Goal: Obtain resource: Download file/media

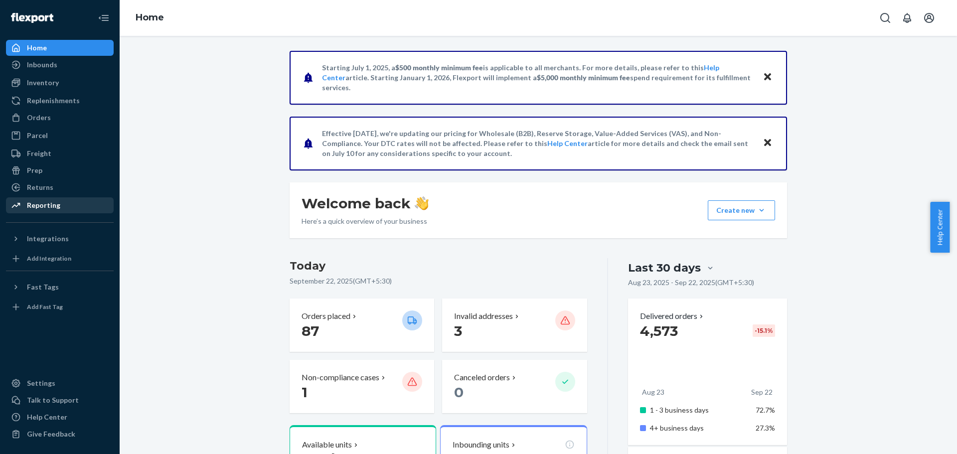
click at [32, 204] on div "Reporting" at bounding box center [43, 205] width 33 height 10
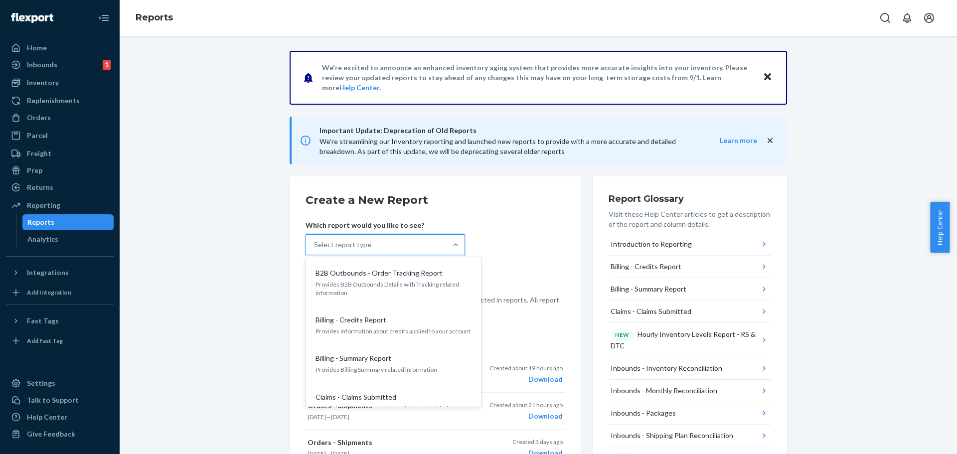
click at [371, 244] on div "Select report type" at bounding box center [376, 245] width 141 height 20
click at [315, 244] on input "option B2B Outbounds - Order Tracking Report focused, 1 of 36. 36 results avail…" at bounding box center [314, 245] width 1 height 10
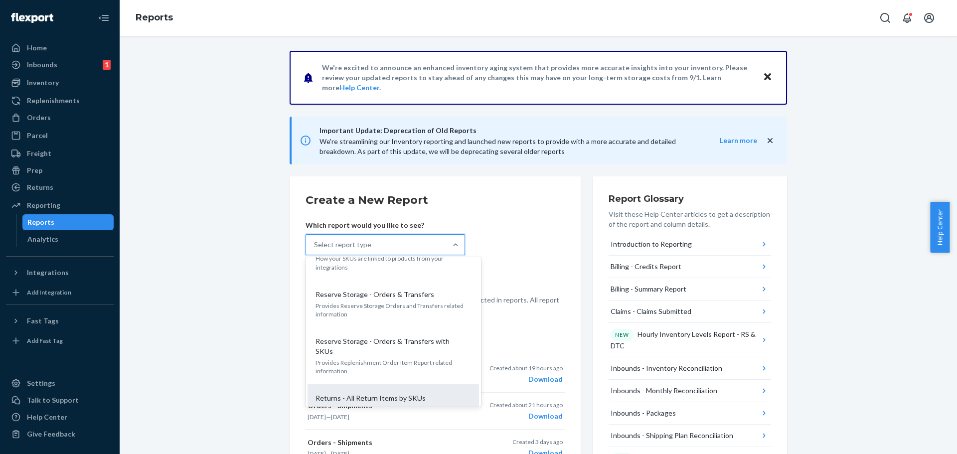
scroll to position [1524, 0]
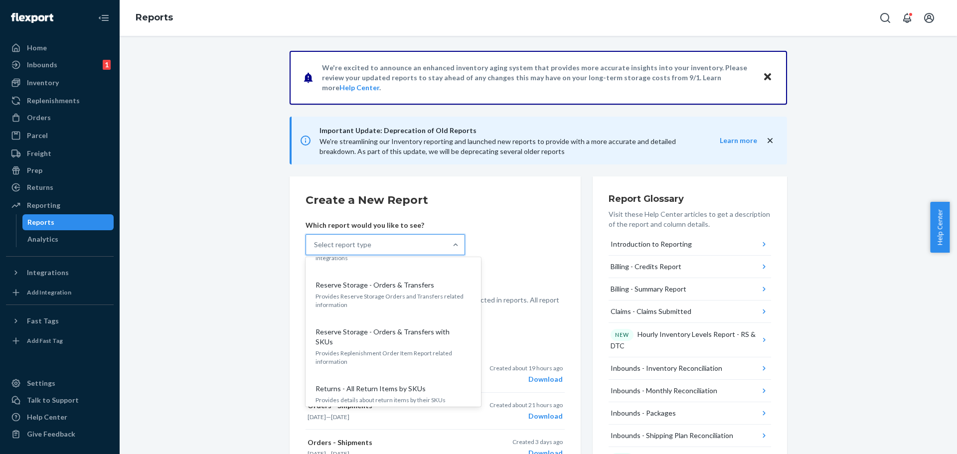
click at [353, 422] on p "Returns - All Returns" at bounding box center [348, 427] width 66 height 10
click at [315, 250] on input "option Returns - All Returns focused, 0 of 36. 36 results available. Use Up and…" at bounding box center [314, 245] width 1 height 10
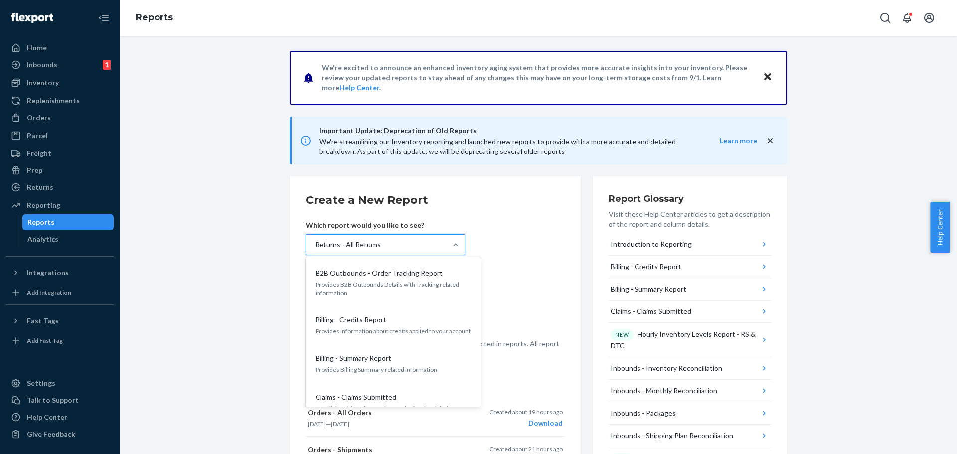
click at [375, 240] on div "Returns - All Returns" at bounding box center [376, 245] width 141 height 20
click at [315, 240] on input "option Returns - All Returns, selected. option Returns - All Returns focused, 3…" at bounding box center [314, 245] width 1 height 10
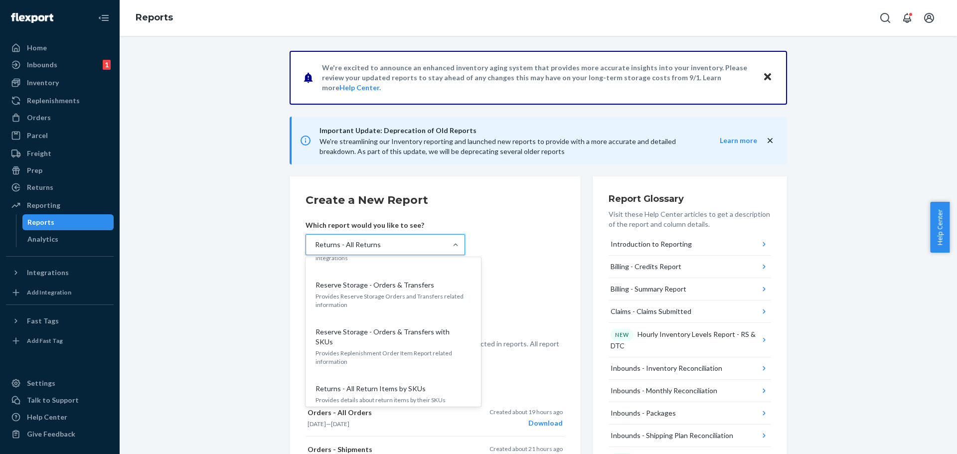
click at [359, 422] on p "Returns - All Returns" at bounding box center [348, 427] width 66 height 10
click at [315, 250] on input "option Returns - All Returns, selected. option Returns - All Returns focused, 3…" at bounding box center [314, 245] width 1 height 10
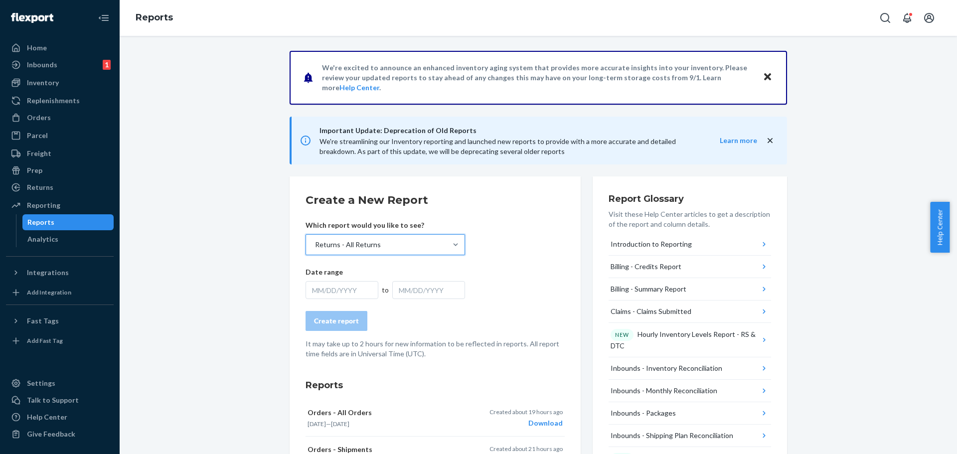
click at [344, 290] on div "MM/DD/YYYY" at bounding box center [341, 290] width 73 height 18
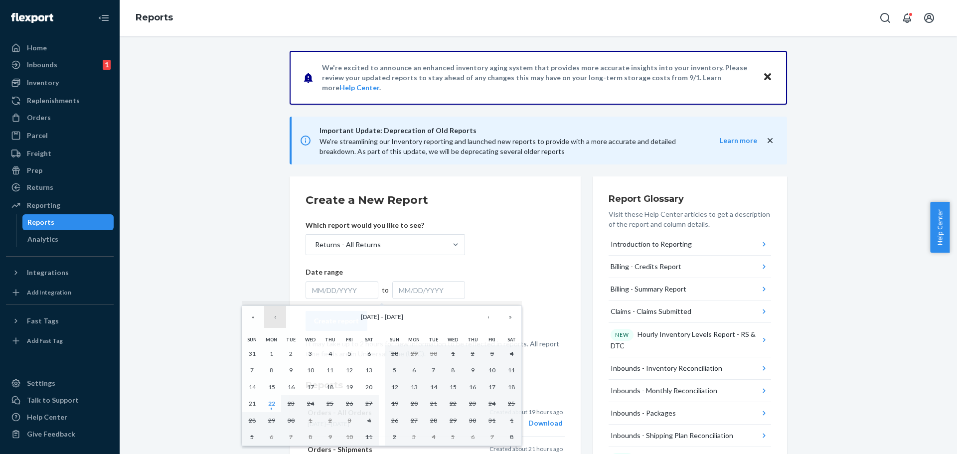
click at [275, 321] on button "‹" at bounding box center [275, 317] width 22 height 22
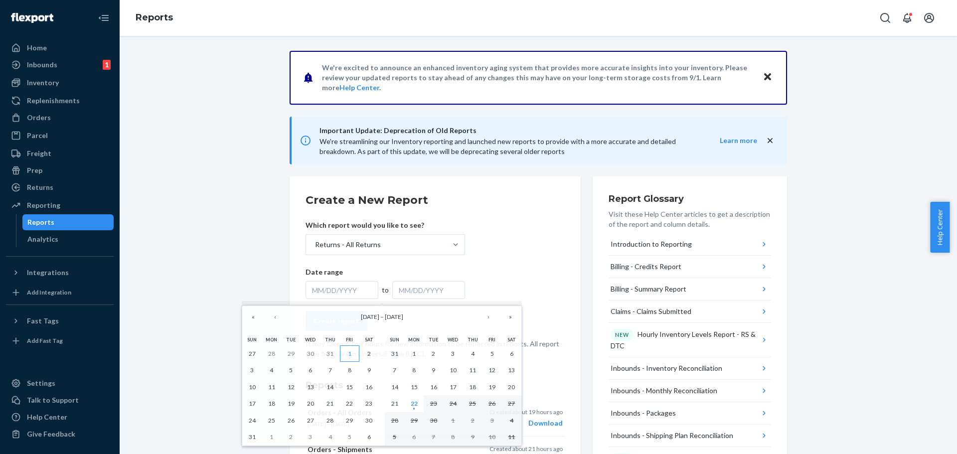
click at [349, 353] on abbr "1" at bounding box center [349, 353] width 3 height 7
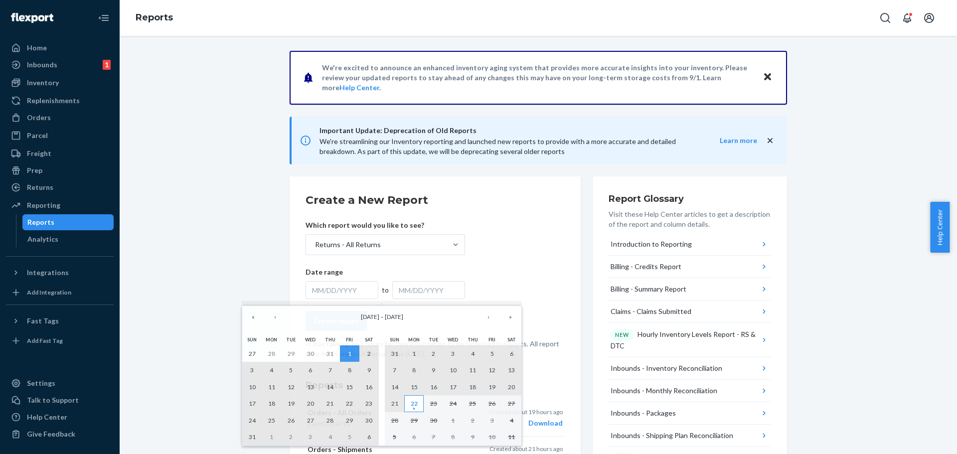
click at [416, 404] on abbr "22" at bounding box center [414, 403] width 7 height 7
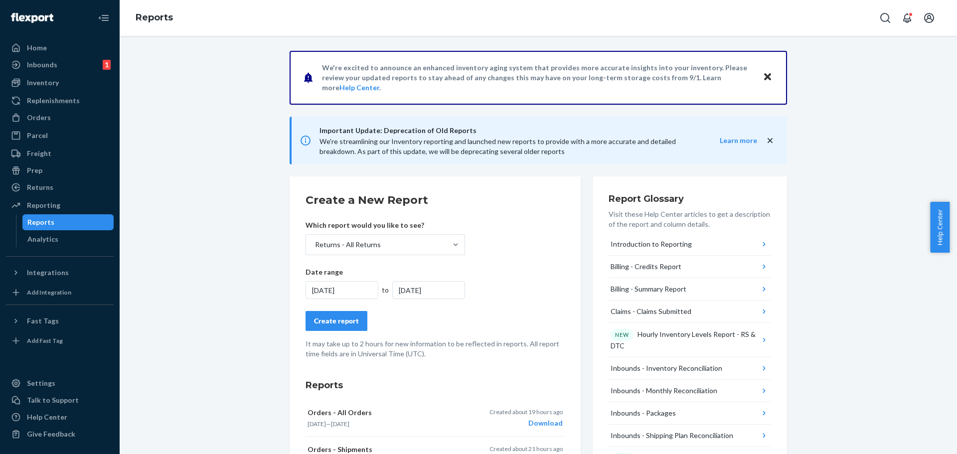
click at [325, 322] on div "Create report" at bounding box center [336, 321] width 45 height 10
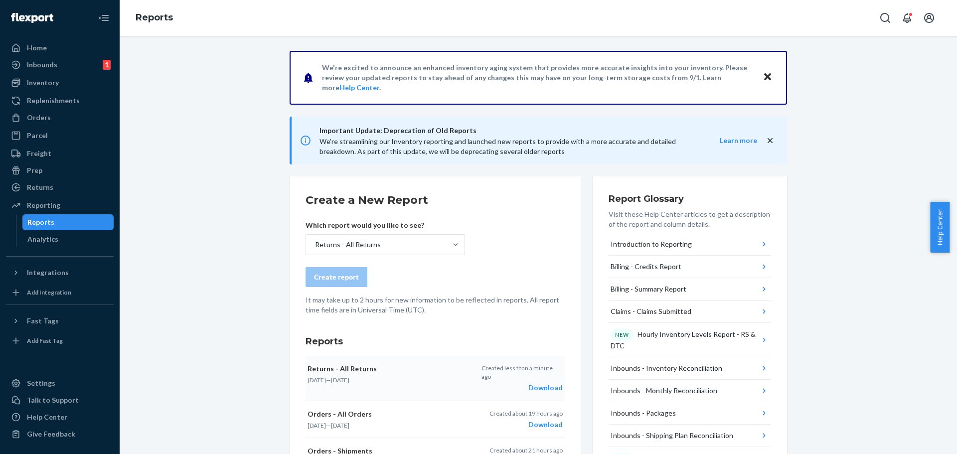
click at [547, 383] on div "Download" at bounding box center [521, 388] width 81 height 10
